Goal: Browse casually

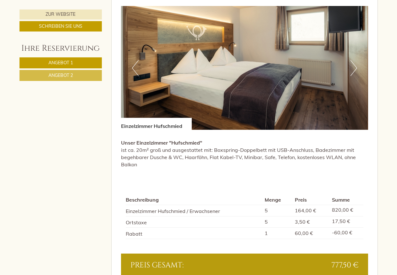
scroll to position [390, 0]
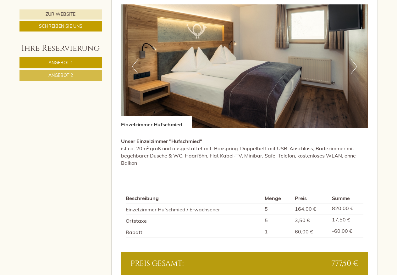
click at [354, 67] on button "Next" at bounding box center [354, 66] width 7 height 16
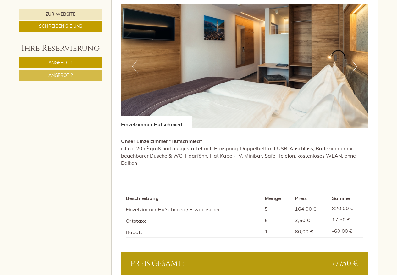
click at [354, 67] on button "Next" at bounding box center [354, 66] width 7 height 16
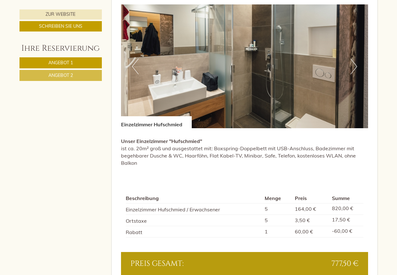
click at [354, 67] on button "Next" at bounding box center [354, 66] width 7 height 16
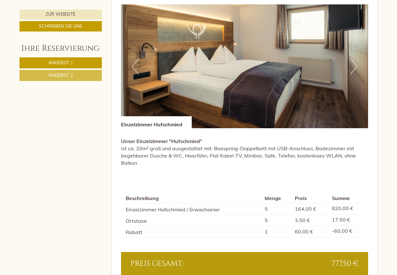
click at [354, 67] on button "Next" at bounding box center [354, 66] width 7 height 16
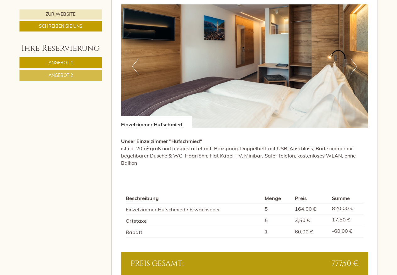
click at [354, 67] on button "Next" at bounding box center [354, 66] width 7 height 16
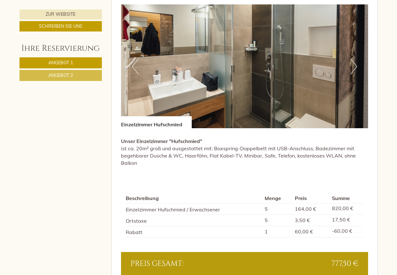
click at [354, 67] on button "Next" at bounding box center [354, 66] width 7 height 16
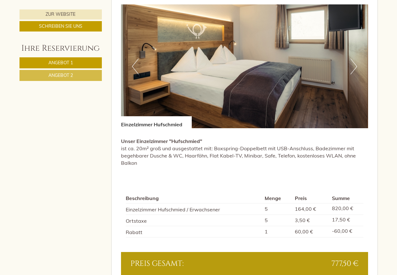
click at [354, 67] on button "Next" at bounding box center [354, 66] width 7 height 16
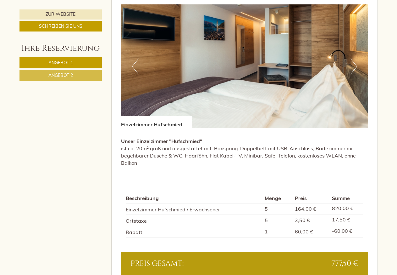
click at [354, 67] on button "Next" at bounding box center [354, 66] width 7 height 16
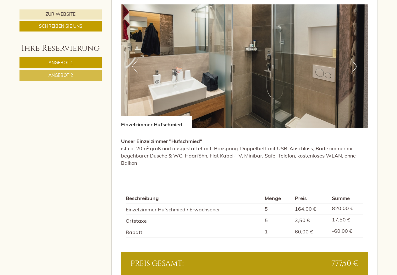
click at [354, 67] on button "Next" at bounding box center [354, 66] width 7 height 16
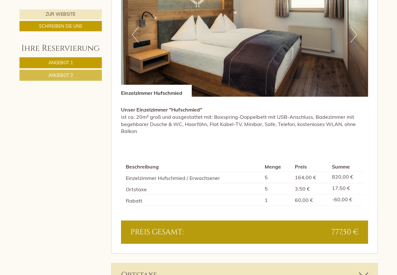
scroll to position [813, 0]
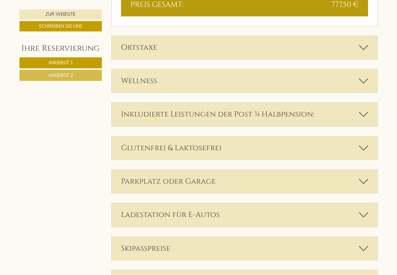
drag, startPoint x: 398, startPoint y: 273, endPoint x: 402, endPoint y: 226, distance: 47.7
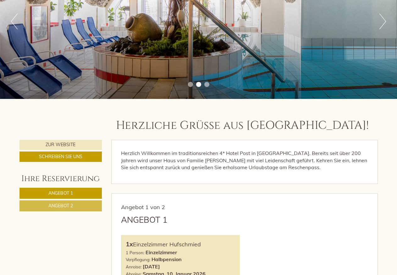
scroll to position [102, 0]
